Goal: Task Accomplishment & Management: Manage account settings

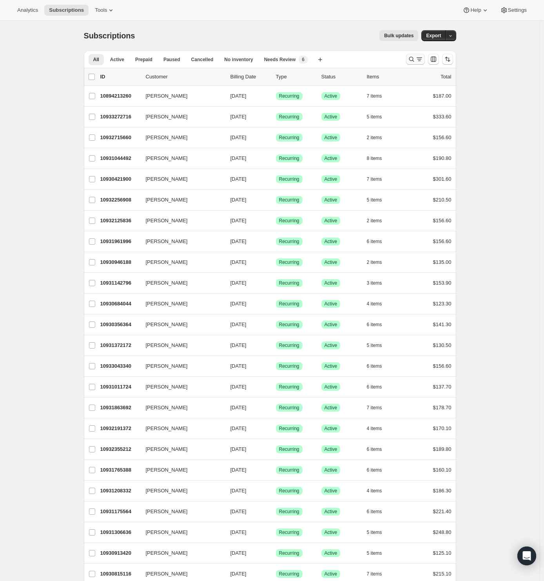
click at [421, 56] on icon "Search and filter results" at bounding box center [419, 59] width 8 height 8
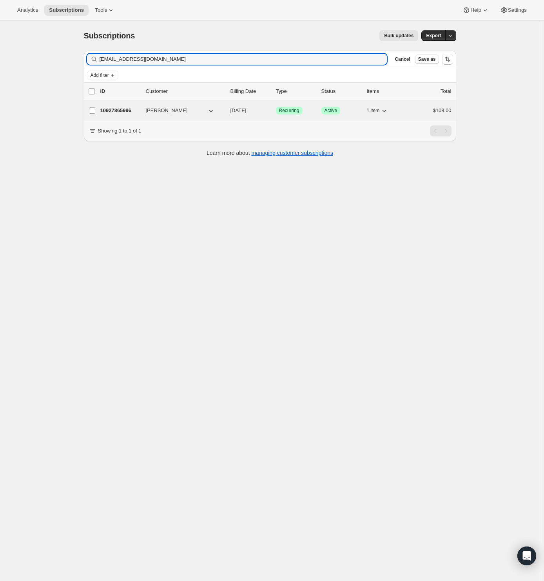
type input "[EMAIL_ADDRESS][DOMAIN_NAME]"
click at [127, 112] on p "10927865996" at bounding box center [119, 111] width 39 height 8
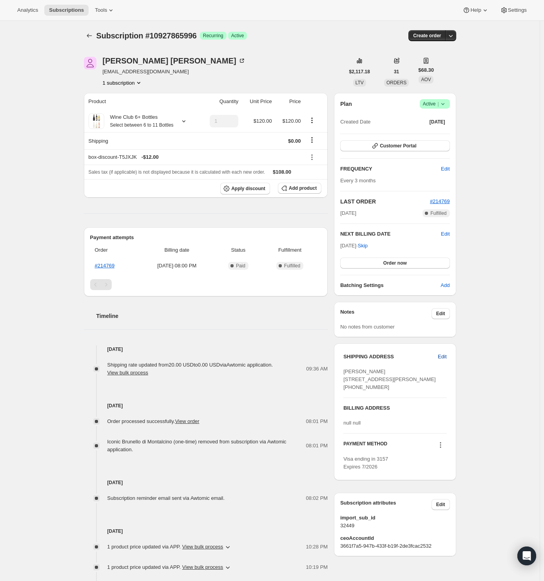
click at [443, 355] on span "Edit" at bounding box center [442, 357] width 9 height 8
select select "[GEOGRAPHIC_DATA]"
select select "NC"
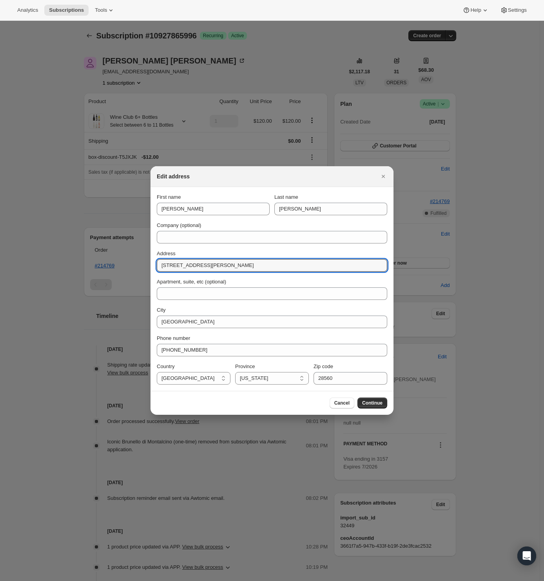
drag, startPoint x: 232, startPoint y: 266, endPoint x: 149, endPoint y: 262, distance: 83.6
paste input "[STREET_ADDRESS]"
click at [235, 263] on input "[STREET_ADDRESS]" at bounding box center [272, 265] width 230 height 13
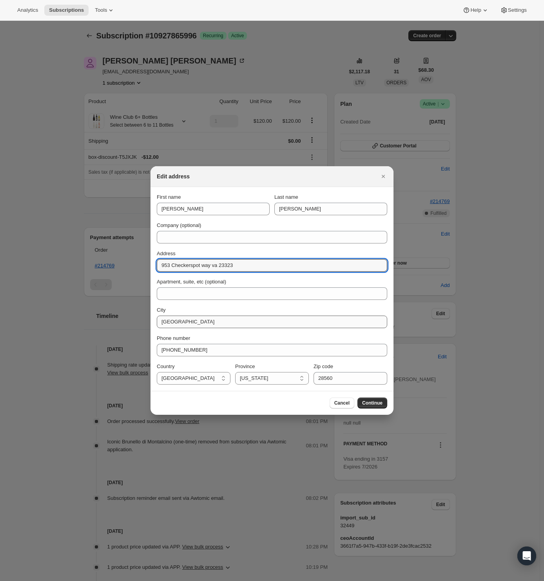
type input "953 Checkerspot way va 23323"
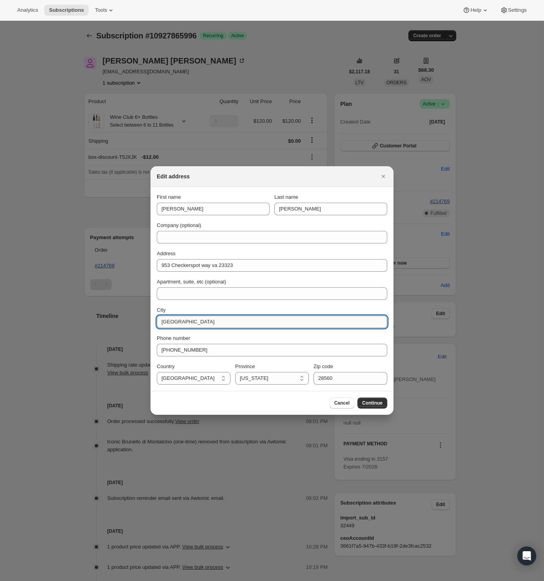
drag, startPoint x: 180, startPoint y: 319, endPoint x: 157, endPoint y: 319, distance: 23.5
click at [157, 319] on input "[GEOGRAPHIC_DATA]" at bounding box center [272, 322] width 230 height 13
paste input "Chesapeake"
type input "Chesapeake"
click at [268, 380] on select "[US_STATE] [US_STATE] [US_STATE] [US_STATE] [US_STATE][GEOGRAPHIC_DATA] [US_STA…" at bounding box center [272, 378] width 74 height 13
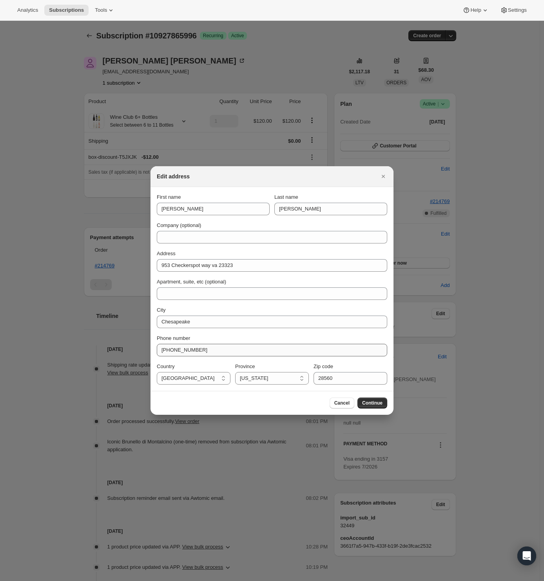
select select "VI"
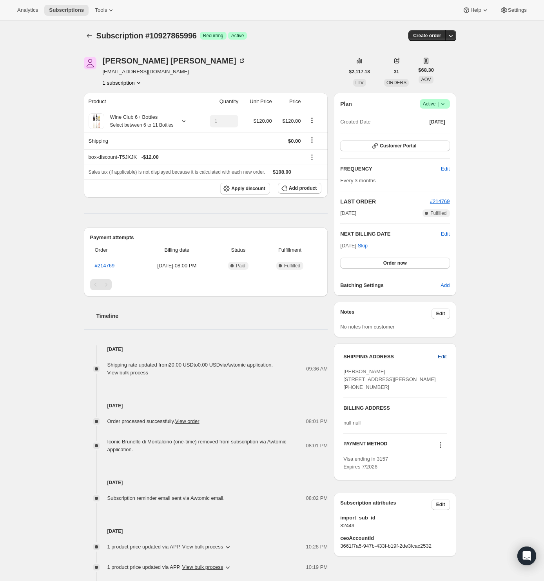
click at [446, 356] on span "Edit" at bounding box center [442, 357] width 9 height 8
select select "[GEOGRAPHIC_DATA]"
select select "VI"
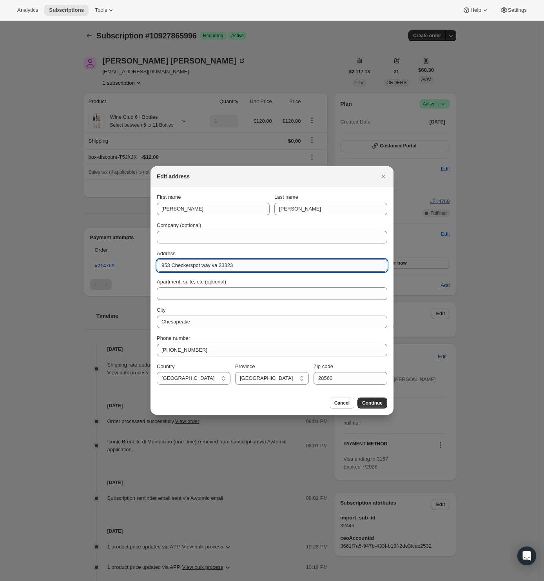
click at [231, 265] on input "953 Checkerspot way va 23323" at bounding box center [272, 265] width 230 height 13
type input "953 Checkerspot way va"
click at [321, 381] on input "28560" at bounding box center [351, 378] width 74 height 13
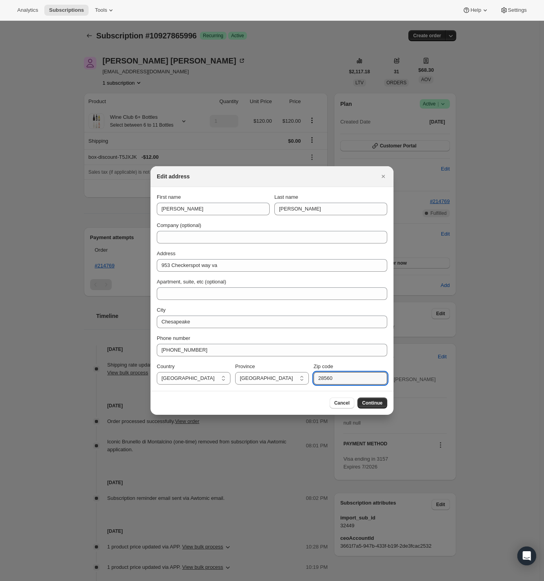
drag, startPoint x: 321, startPoint y: 381, endPoint x: 284, endPoint y: 394, distance: 39.0
click at [321, 381] on input "28560" at bounding box center [351, 378] width 74 height 13
paste input "3323"
type input "23323"
click at [268, 401] on div "Cancel Continue" at bounding box center [272, 402] width 230 height 11
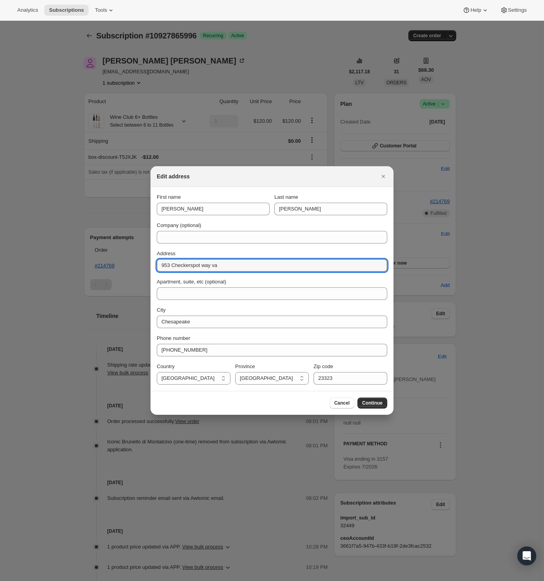
drag, startPoint x: 243, startPoint y: 267, endPoint x: 155, endPoint y: 265, distance: 88.2
click at [155, 265] on section "First name [PERSON_NAME] Last name [PERSON_NAME] Company (optional) Address 953…" at bounding box center [272, 289] width 243 height 204
paste input "Way"
type input "953 Checkerspot Way"
click at [181, 313] on div "City" at bounding box center [272, 310] width 230 height 8
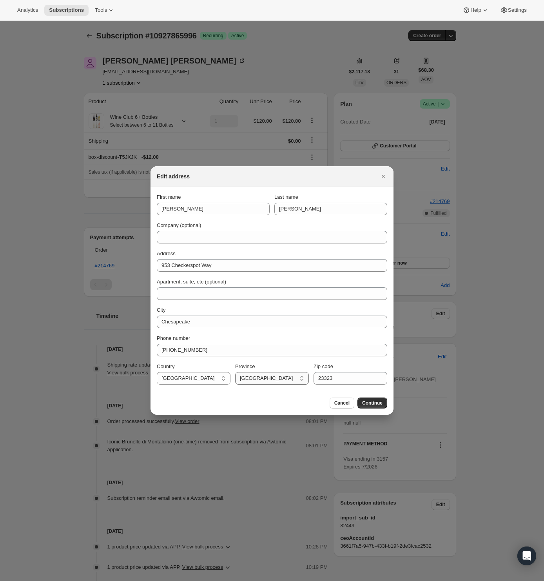
click at [263, 382] on select "[US_STATE] [US_STATE] [US_STATE] [US_STATE] [US_STATE][GEOGRAPHIC_DATA] [US_STA…" at bounding box center [272, 378] width 74 height 13
select select "VA"
click at [235, 372] on select "[US_STATE] [US_STATE] [US_STATE] [US_STATE] [US_STATE][GEOGRAPHIC_DATA] [US_STA…" at bounding box center [272, 378] width 74 height 13
click at [273, 397] on div "Cancel Continue" at bounding box center [272, 402] width 230 height 11
click at [379, 404] on span "Continue" at bounding box center [372, 403] width 20 height 6
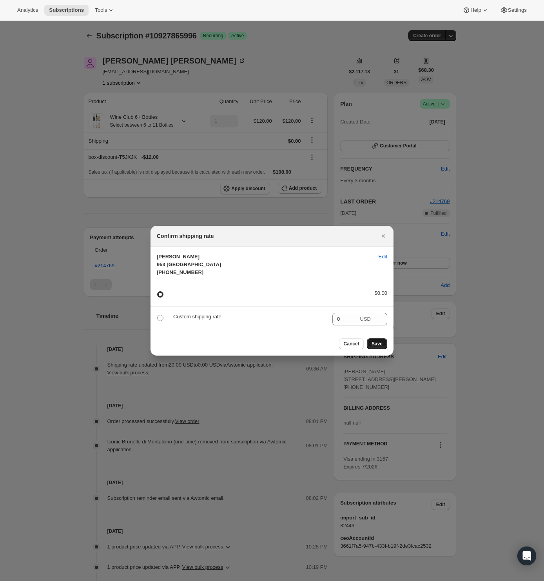
click at [378, 347] on span "Save" at bounding box center [377, 344] width 11 height 6
